Goal: Task Accomplishment & Management: Manage account settings

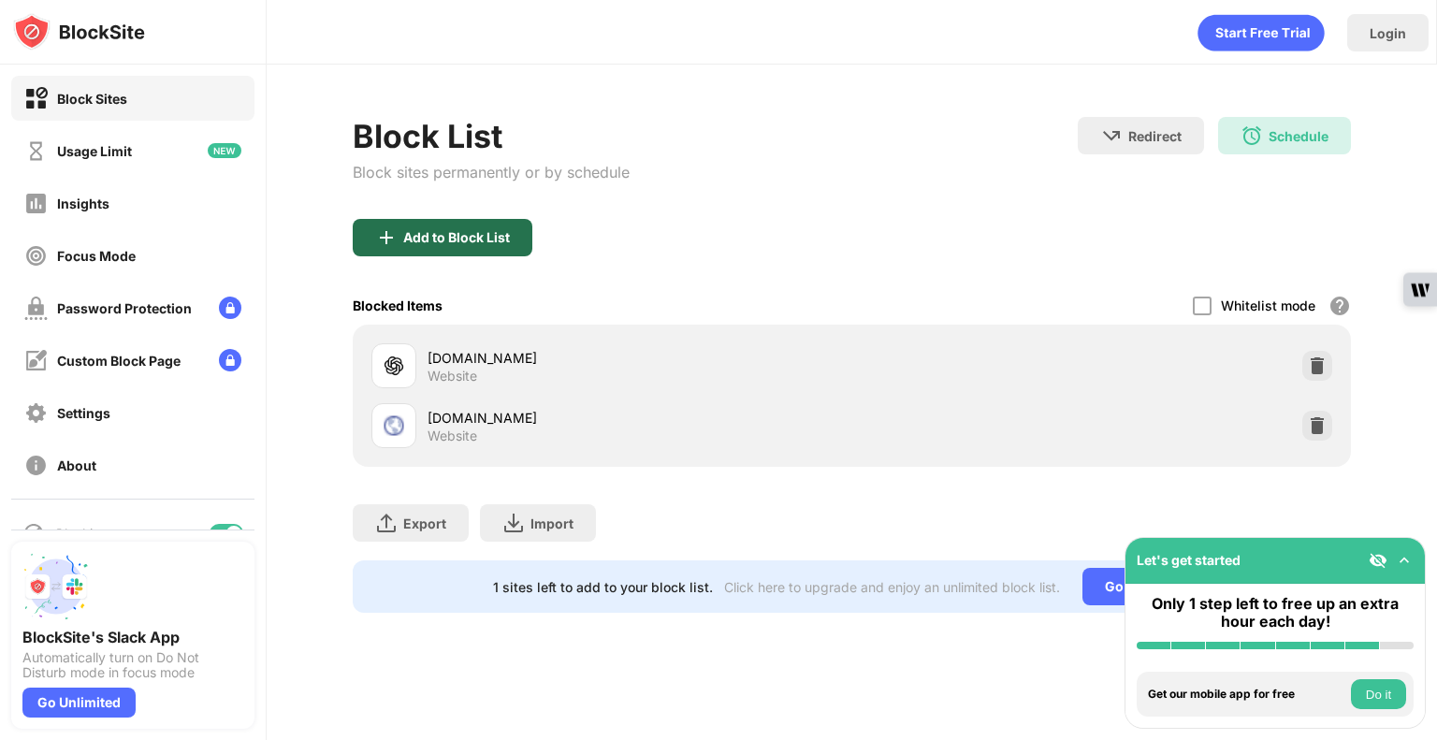
click at [498, 230] on div "Add to Block List" at bounding box center [456, 237] width 107 height 15
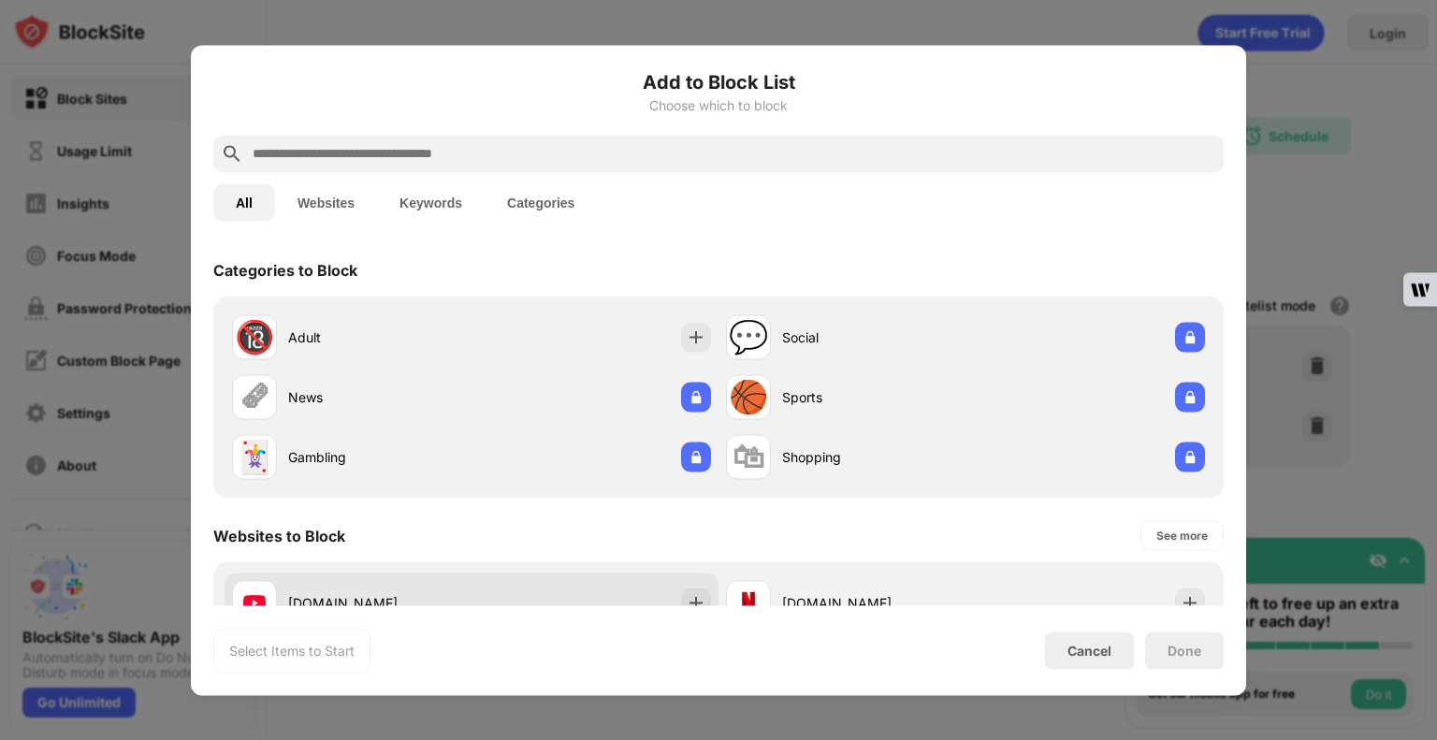
click at [583, 585] on div "[DOMAIN_NAME]" at bounding box center [472, 603] width 494 height 60
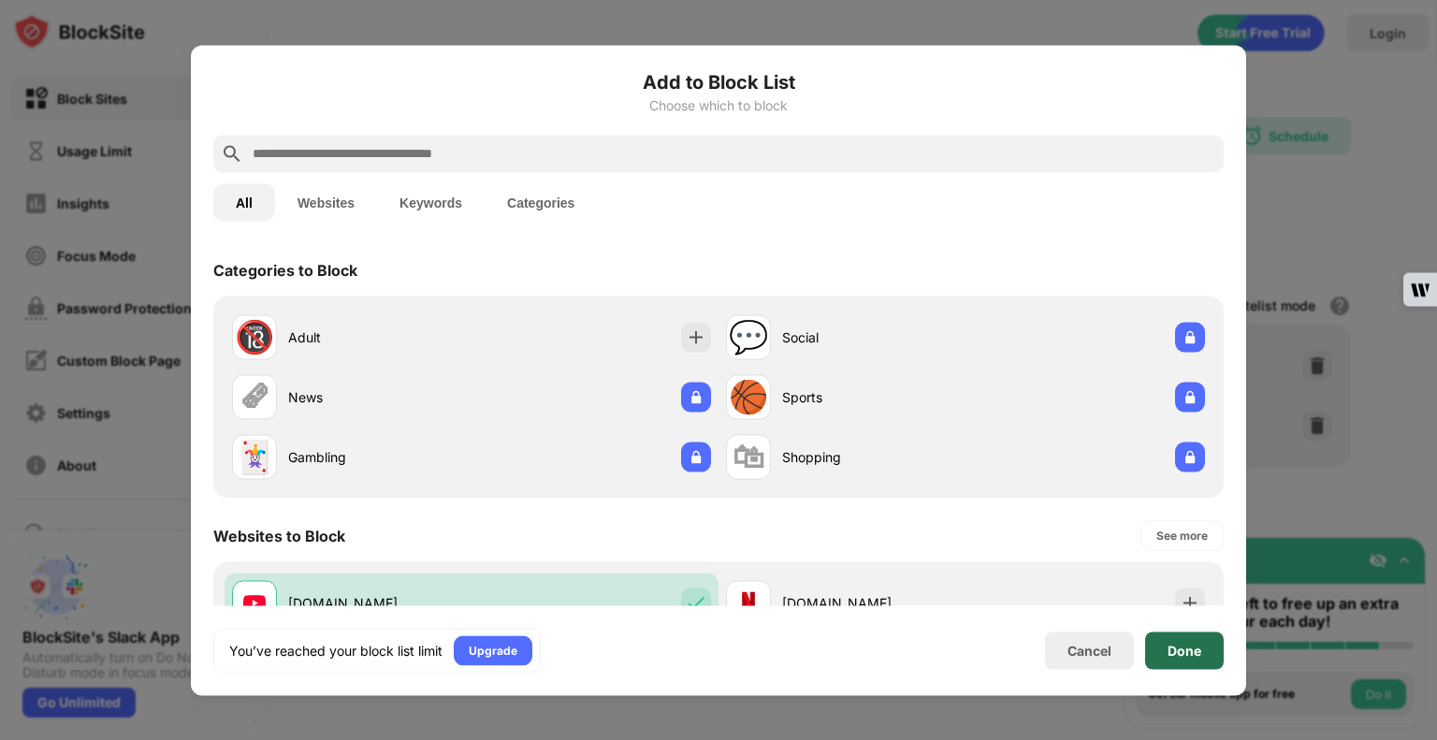
click at [1208, 660] on div "Done" at bounding box center [1184, 649] width 79 height 37
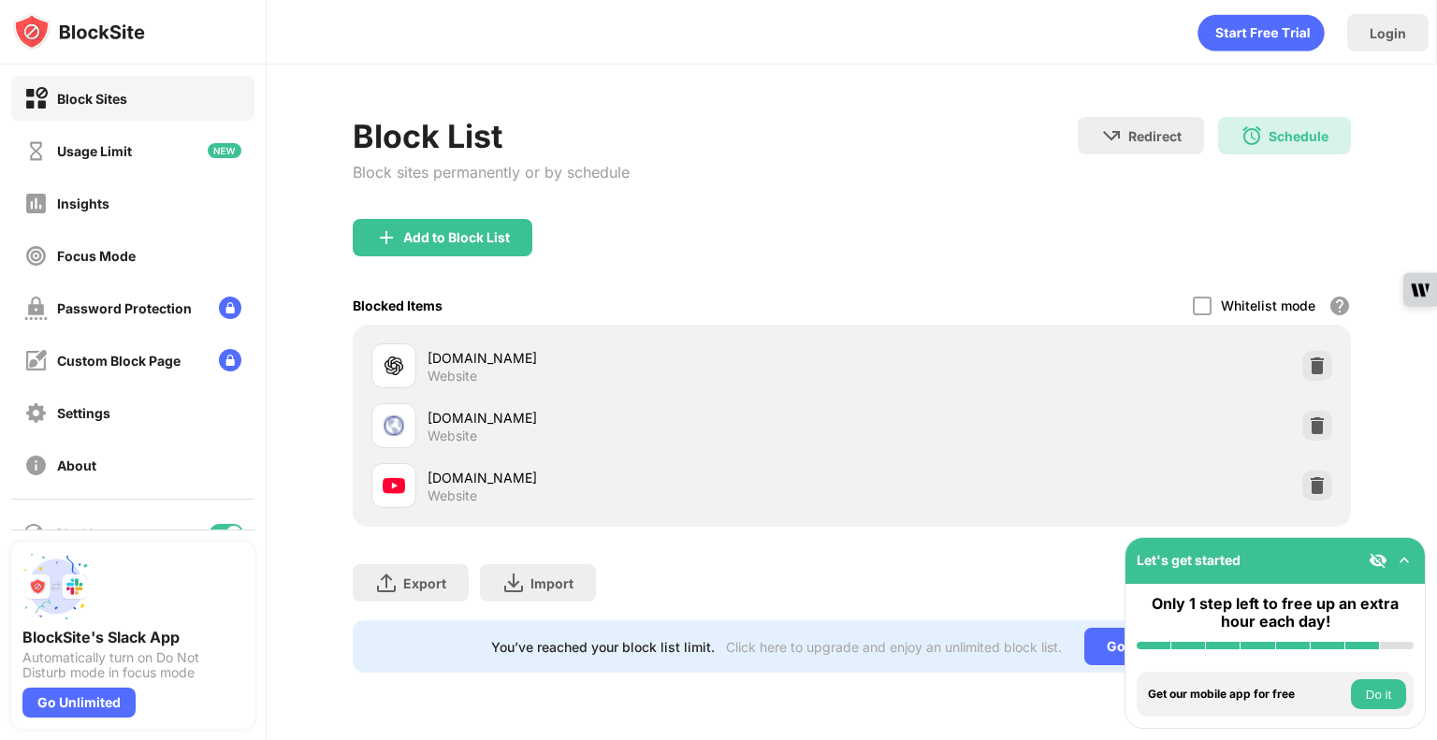
click at [1162, 215] on div "Block List Block sites permanently or by schedule Redirect Choose a site to be …" at bounding box center [852, 168] width 998 height 102
click at [1055, 219] on div "Add to Block List" at bounding box center [852, 252] width 998 height 67
click at [1400, 564] on img at bounding box center [1404, 560] width 19 height 19
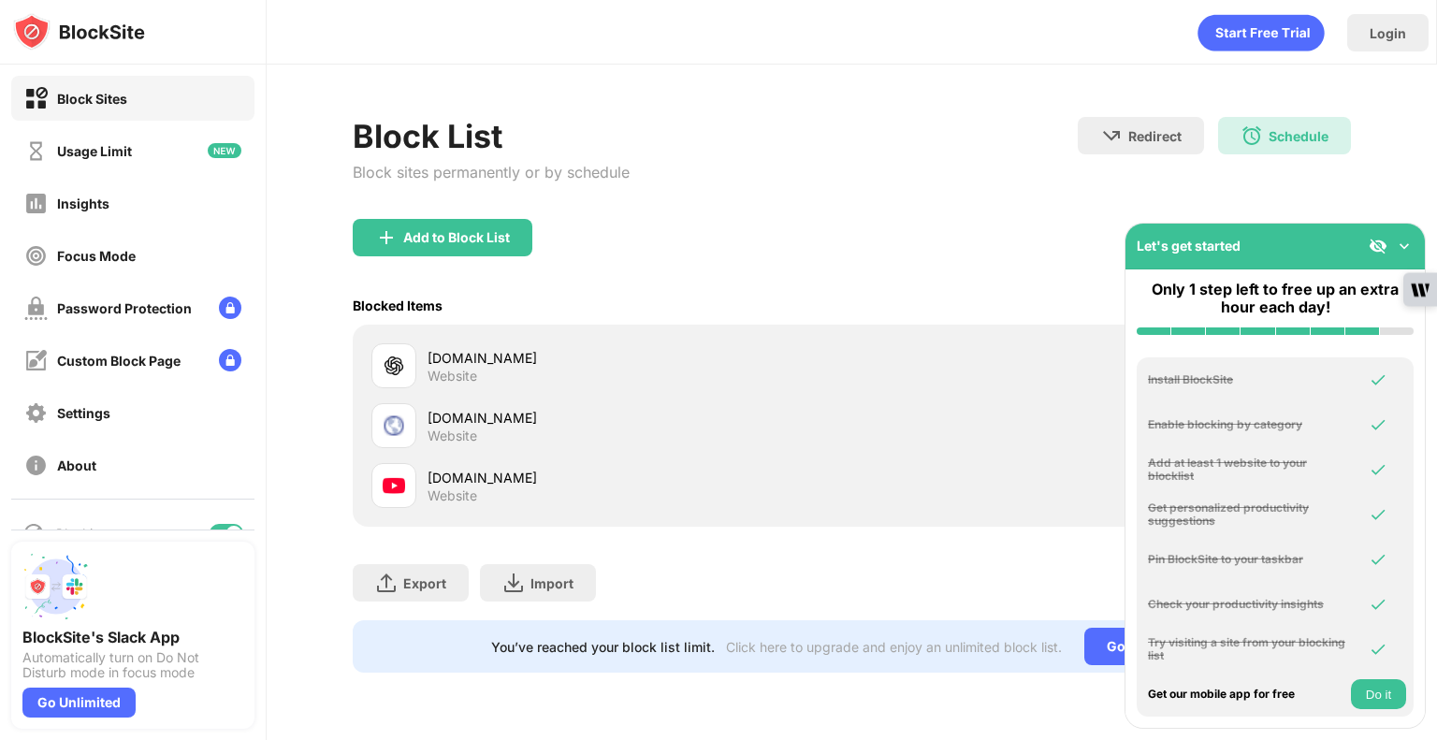
click at [1403, 254] on img at bounding box center [1404, 246] width 19 height 19
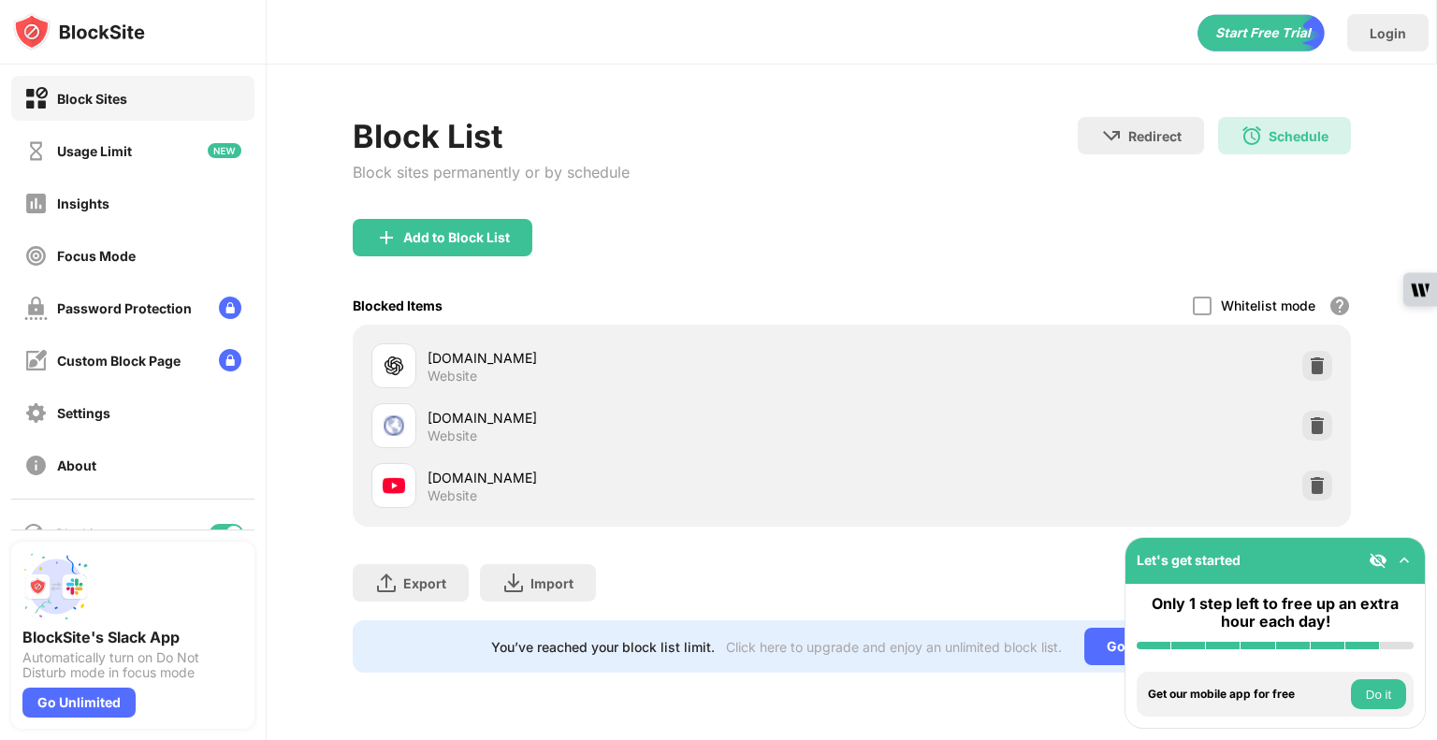
click at [1401, 225] on div "Block List Block sites permanently or by schedule Redirect Choose a site to be …" at bounding box center [852, 395] width 1170 height 660
